Goal: Navigation & Orientation: Find specific page/section

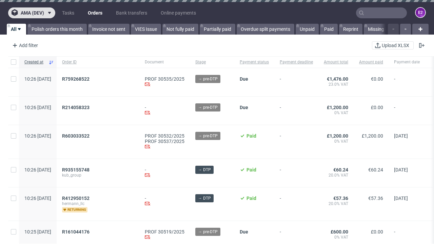
click at [32, 13] on span "ama (dev)" at bounding box center [32, 13] width 23 height 5
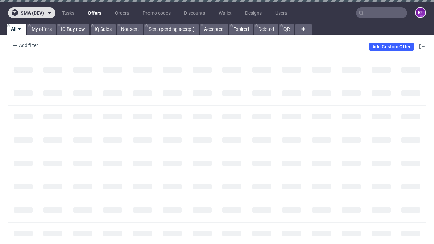
click at [32, 13] on span "sma (dev)" at bounding box center [32, 13] width 23 height 5
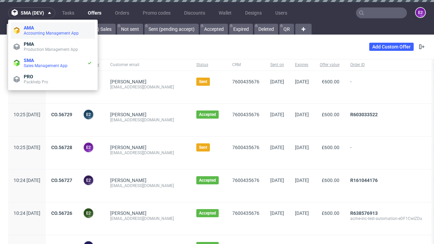
click at [53, 31] on span "Accounting Management App" at bounding box center [58, 33] width 69 height 5
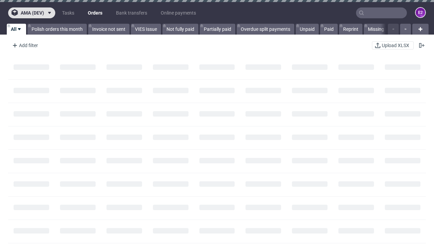
click at [32, 13] on span "ama (dev)" at bounding box center [32, 13] width 23 height 5
